Goal: Task Accomplishment & Management: Use online tool/utility

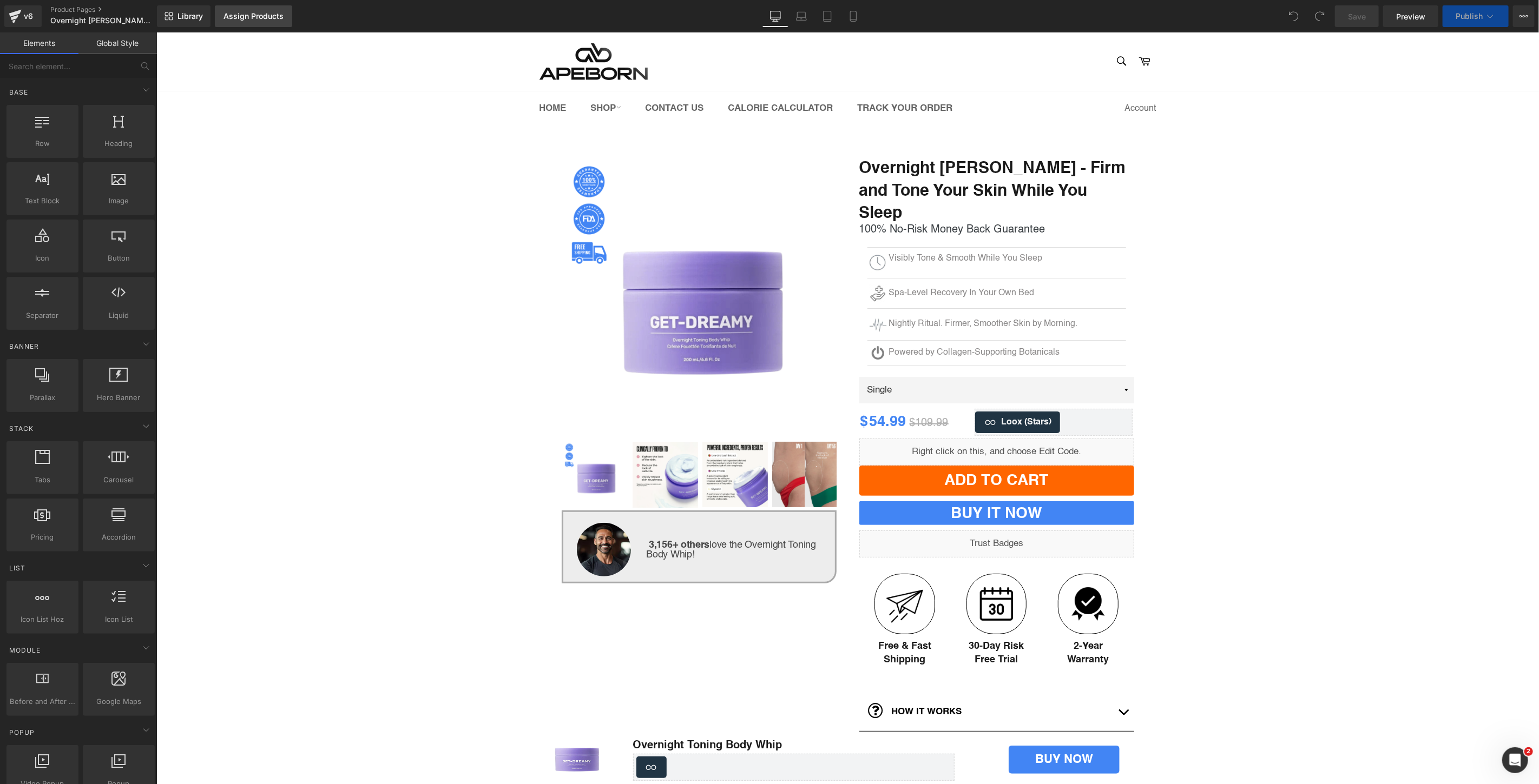
click at [253, 18] on div "Assign Products" at bounding box center [253, 16] width 60 height 9
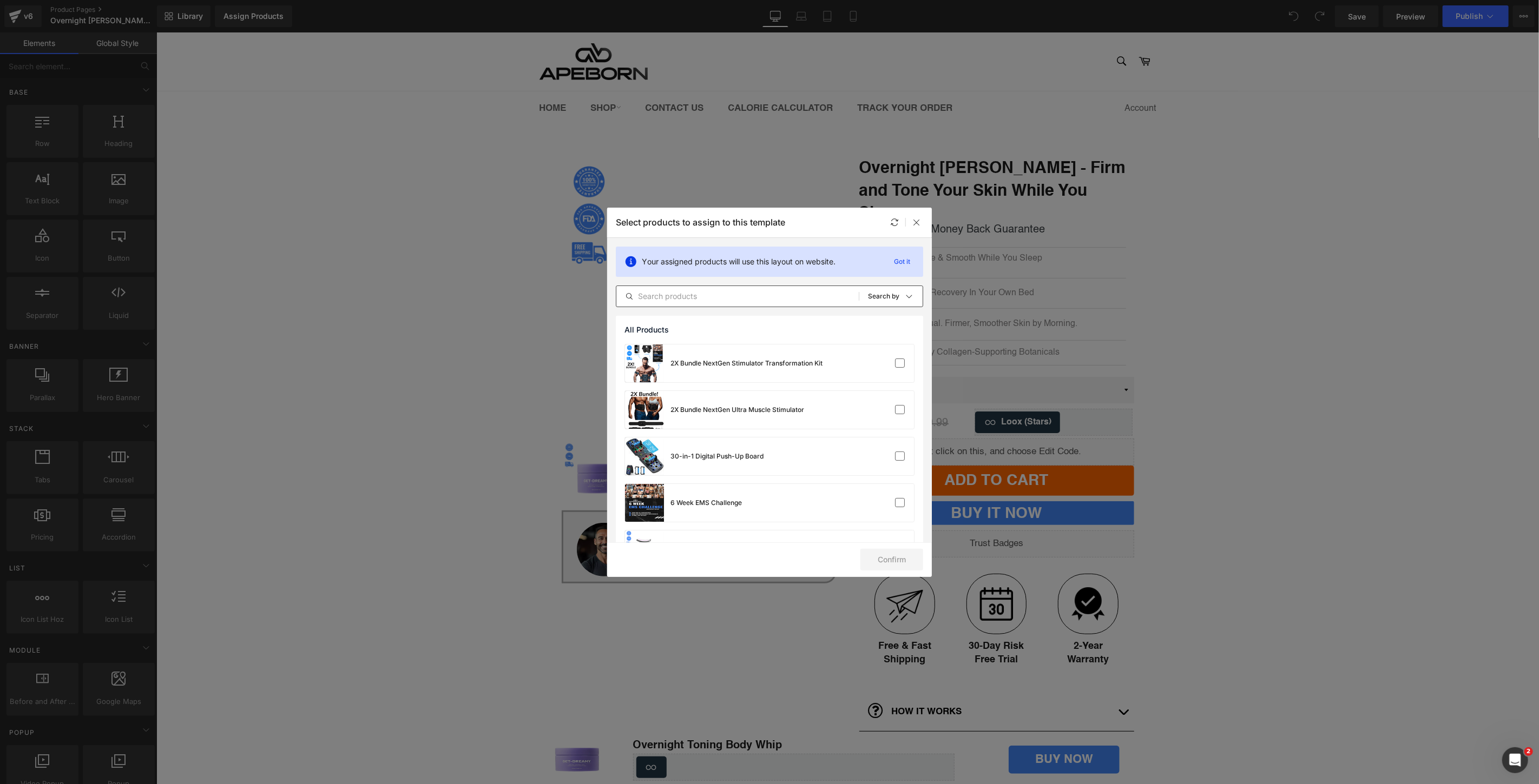
click at [728, 290] on input "text" at bounding box center [737, 296] width 242 height 13
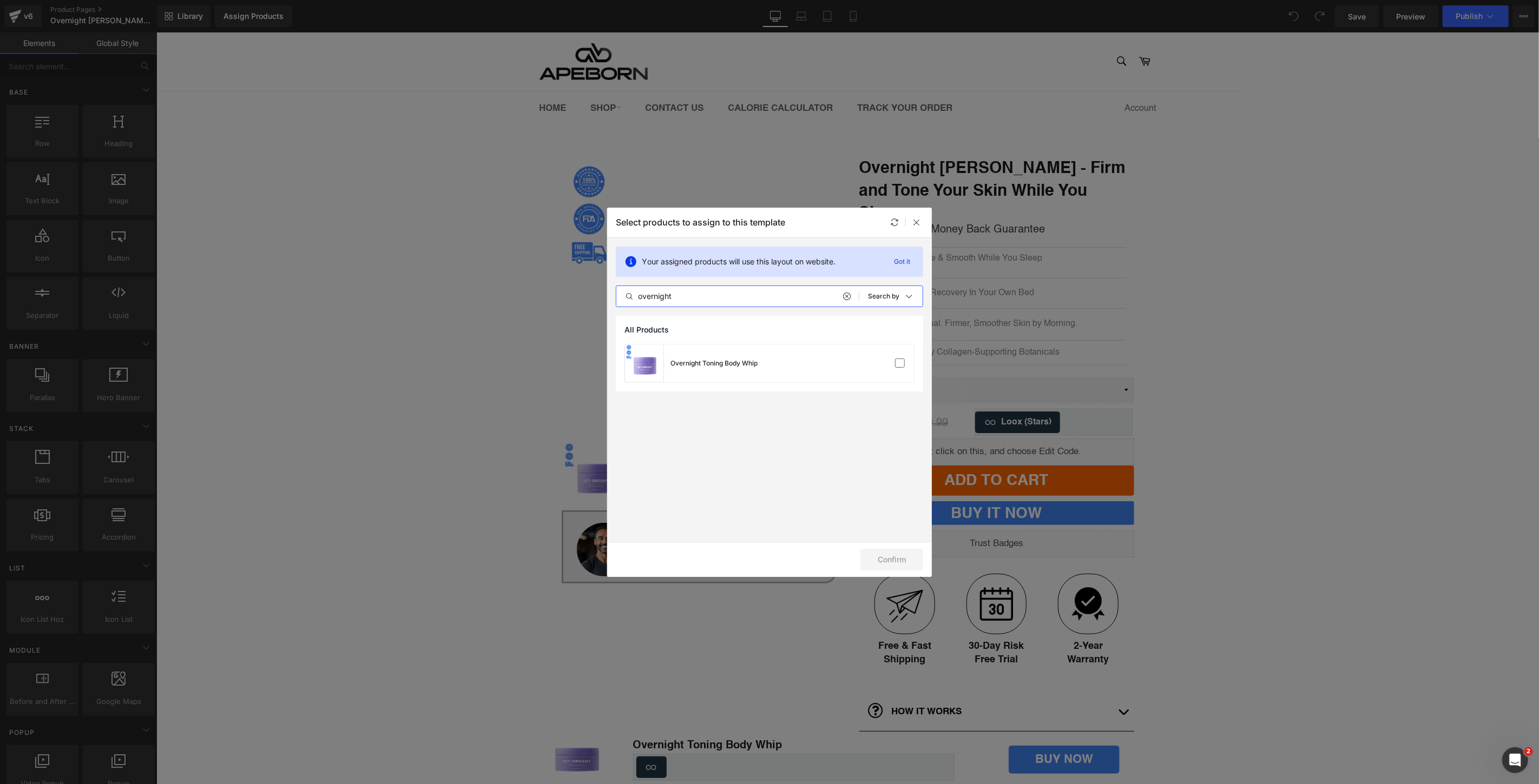
type input "overnight"
click at [760, 364] on div "Overnight Toning Body Whip" at bounding box center [769, 363] width 289 height 38
click at [885, 567] on button "Confirm" at bounding box center [892, 560] width 63 height 21
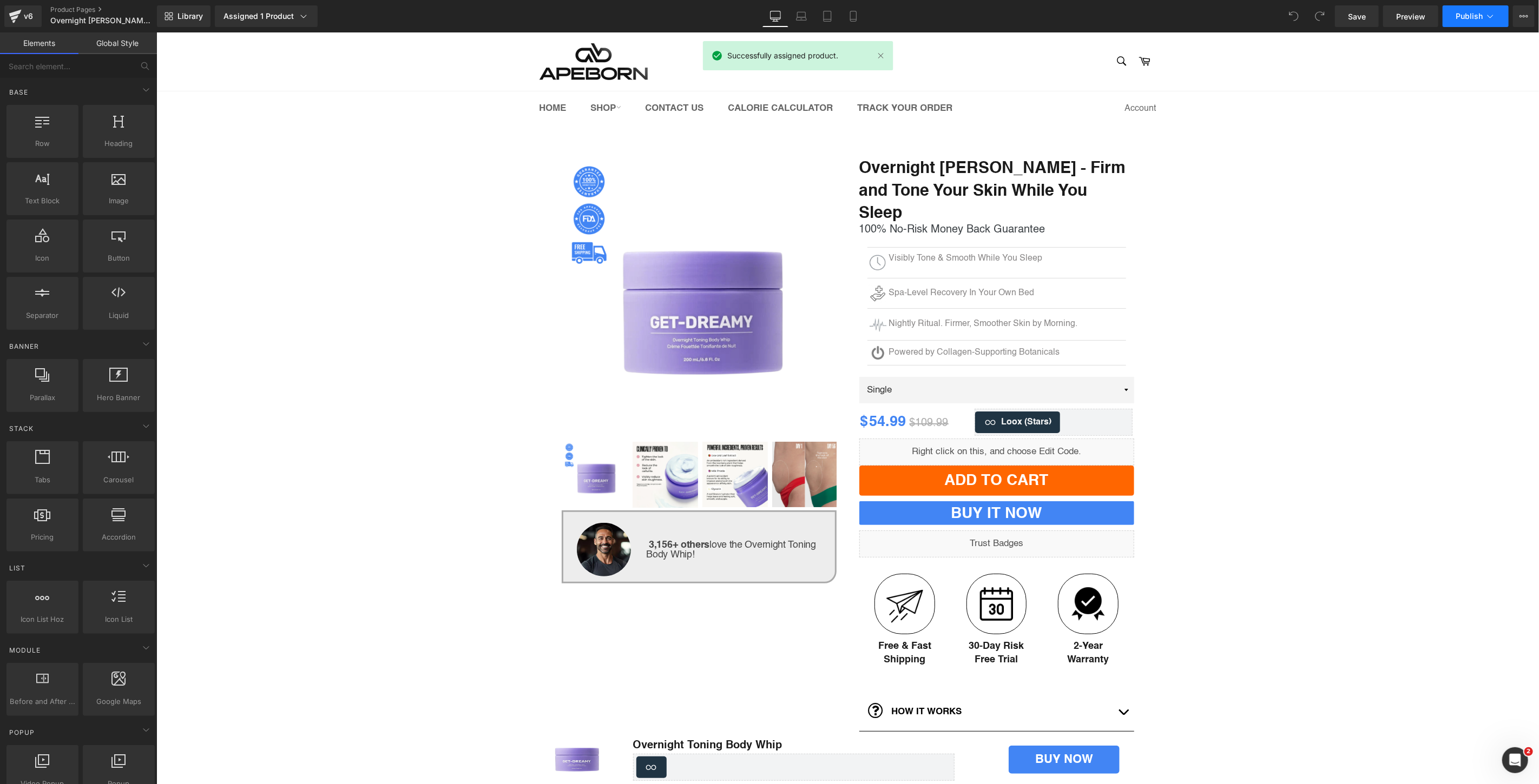
click at [1474, 12] on span "Publish" at bounding box center [1469, 16] width 27 height 9
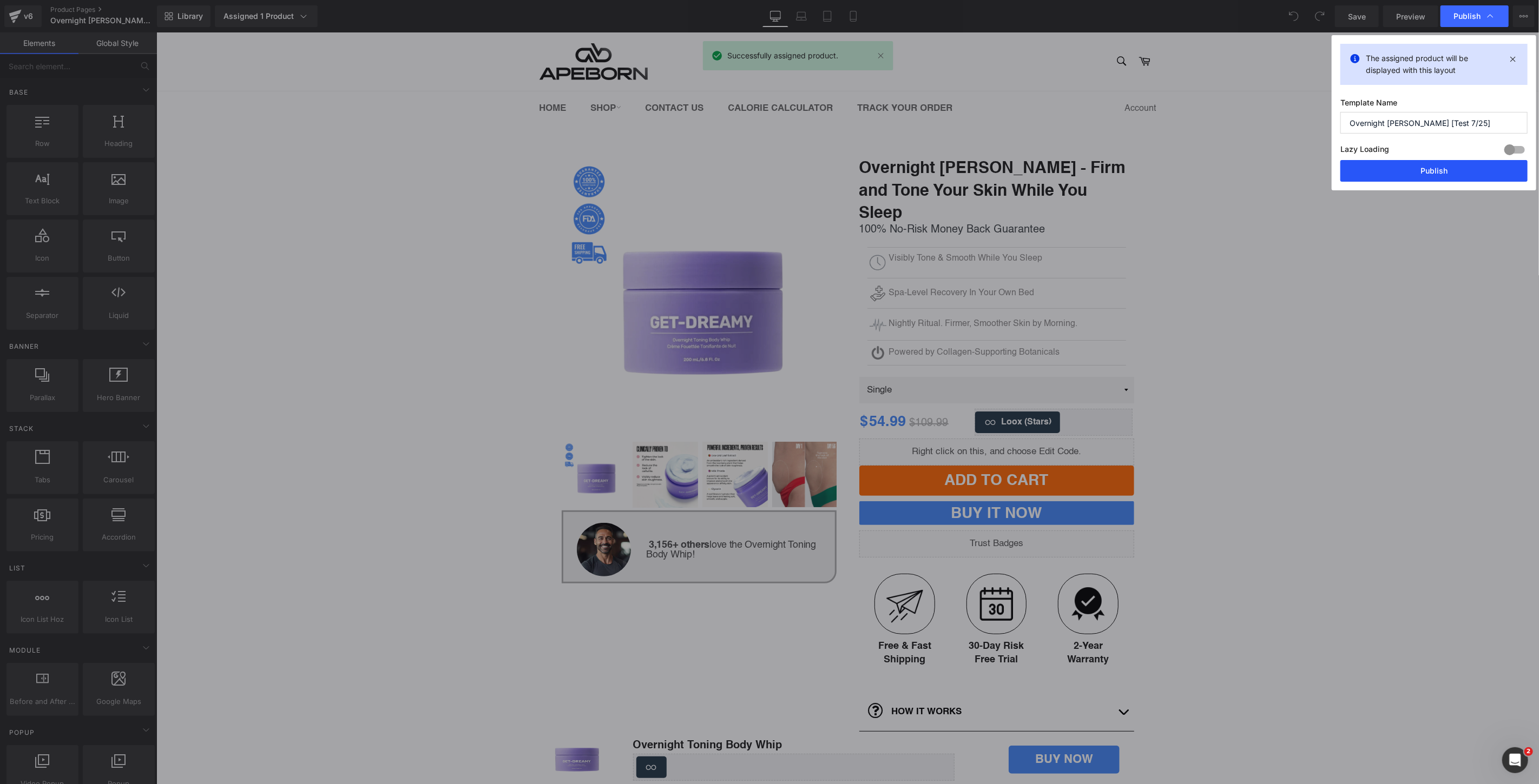
click at [1431, 171] on button "Publish" at bounding box center [1434, 171] width 187 height 21
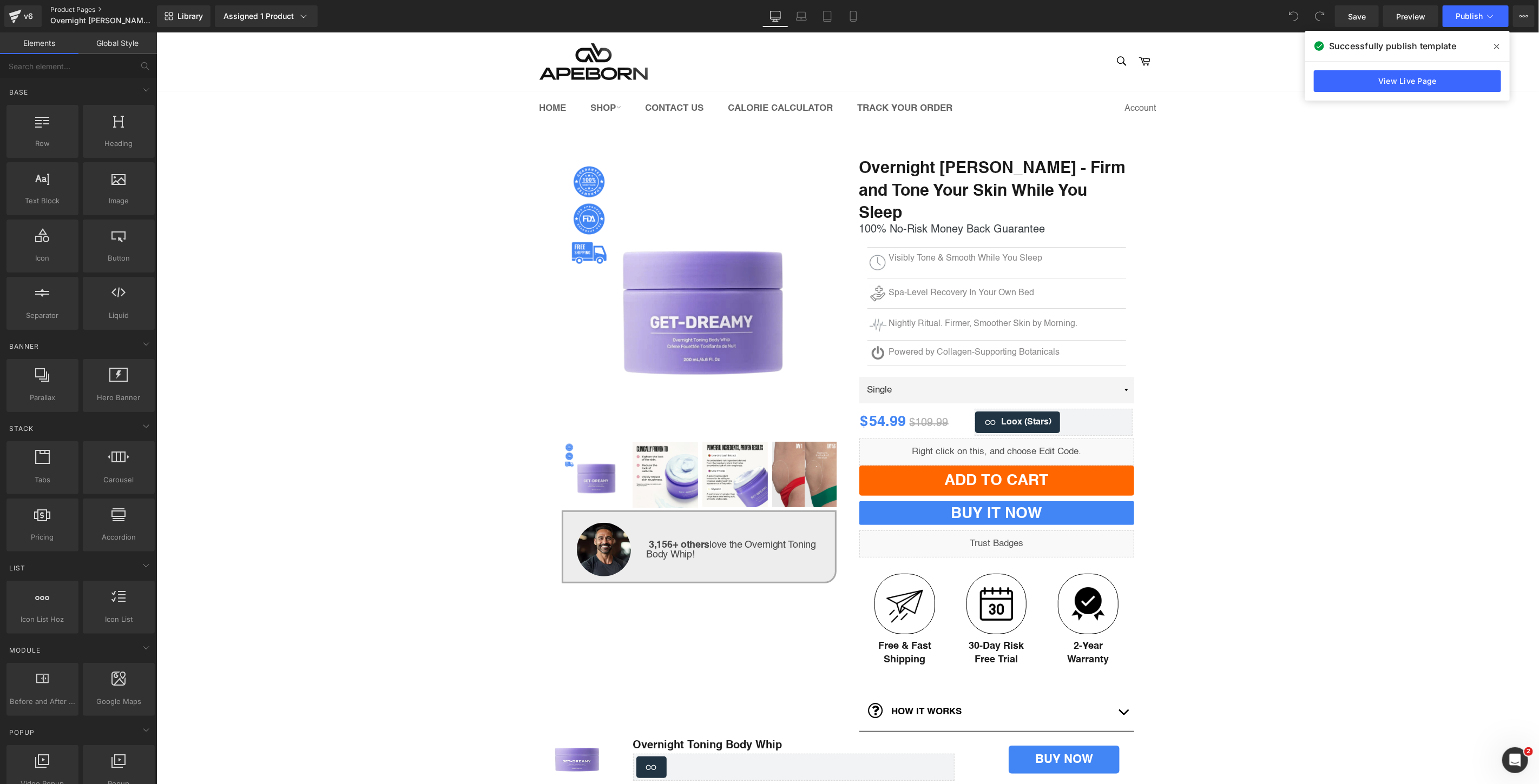
click at [59, 9] on link "Product Pages" at bounding box center [112, 10] width 124 height 9
